Goal: Go to known website: Go to known website

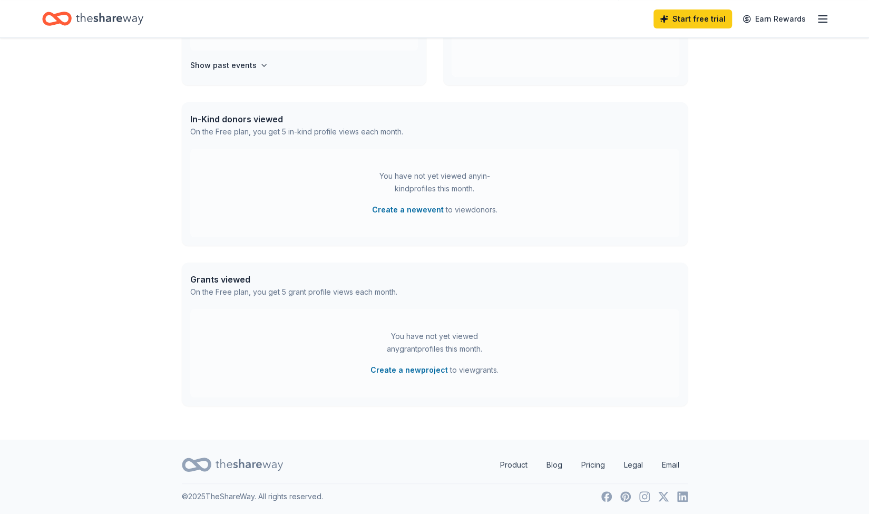
scroll to position [215, 0]
